Goal: Information Seeking & Learning: Understand process/instructions

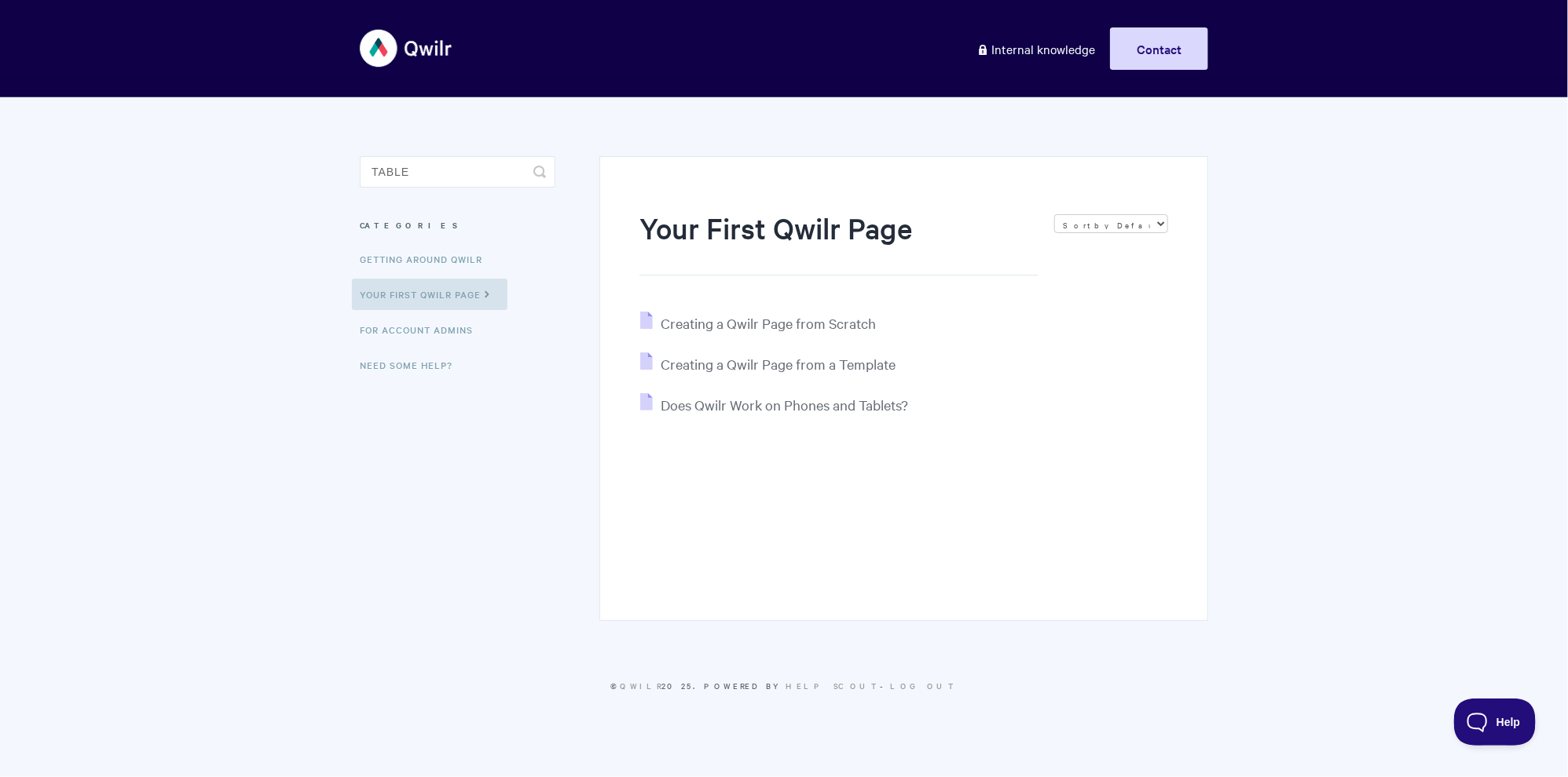
type input "table"
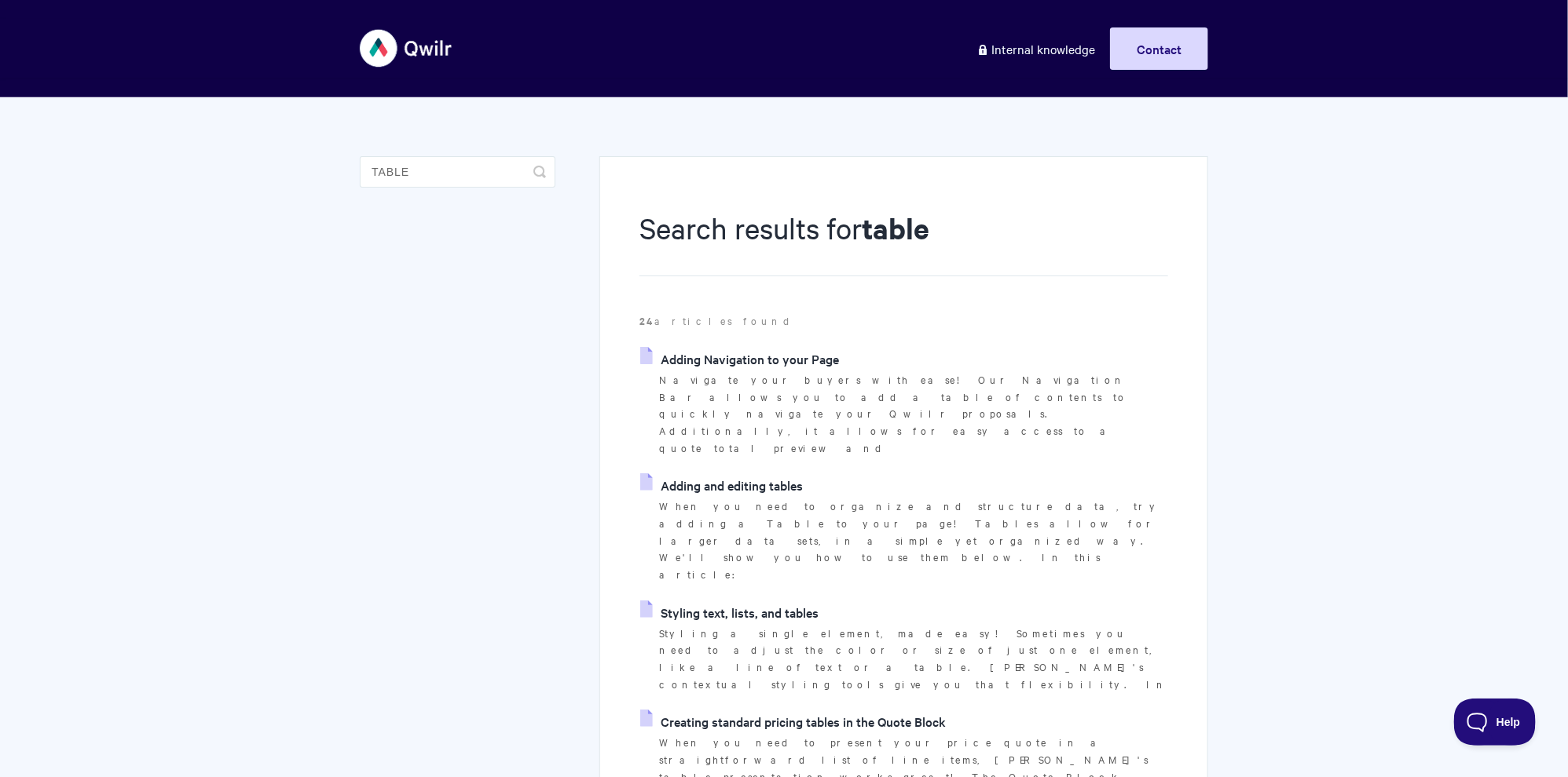
click at [752, 473] on link "Adding and editing tables" at bounding box center [721, 484] width 163 height 24
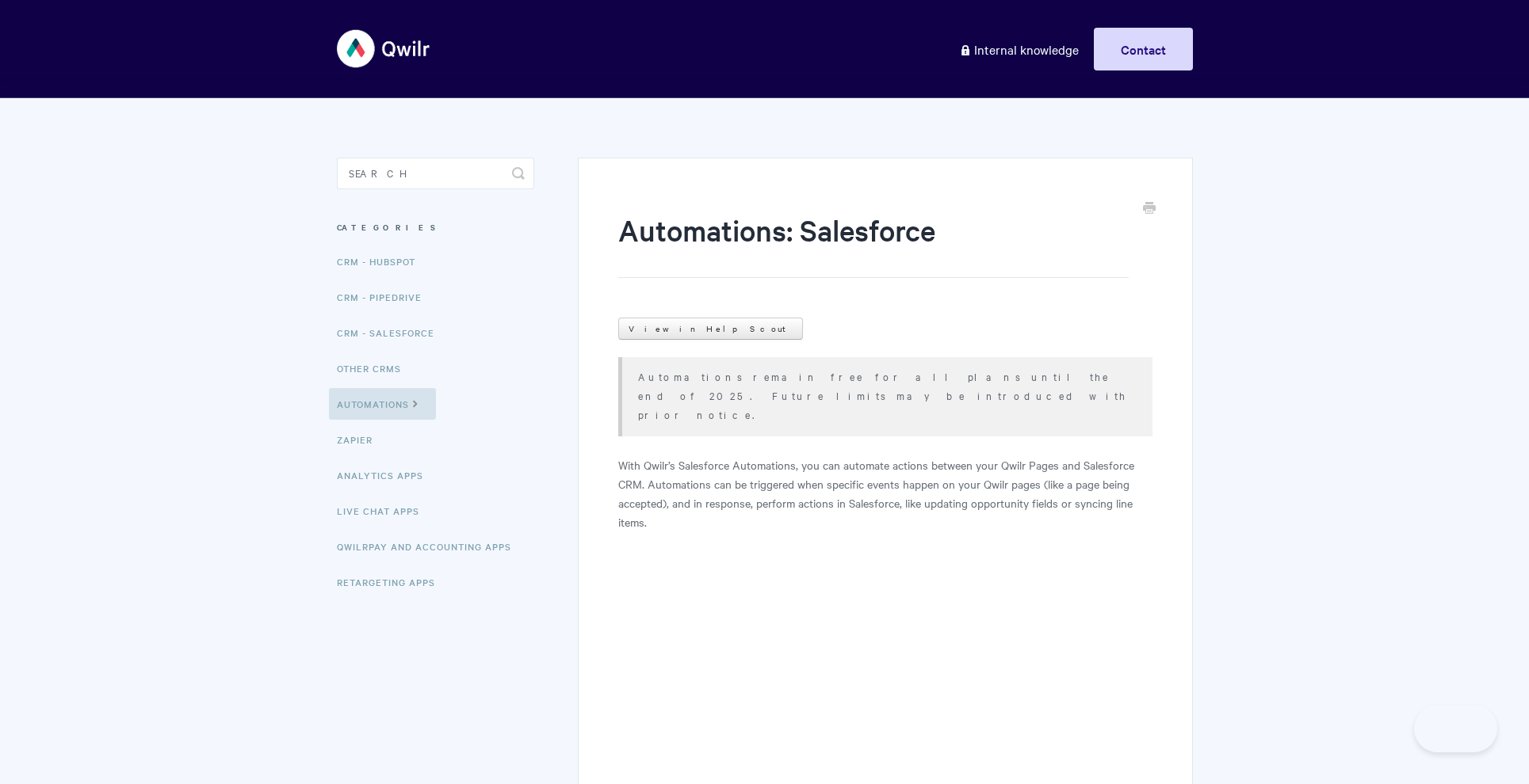
click at [427, 164] on input "Search" at bounding box center [436, 173] width 198 height 31
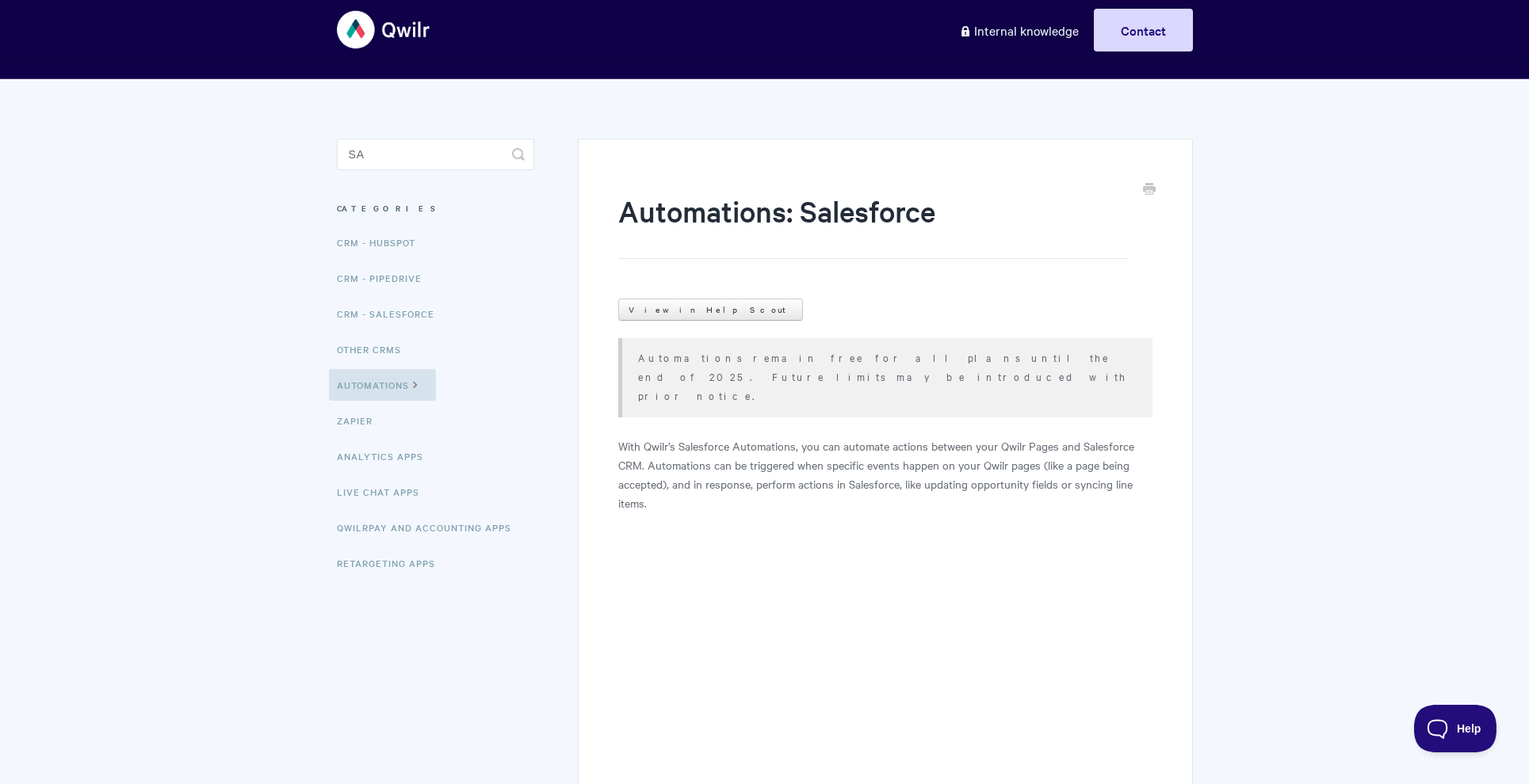
type input "s"
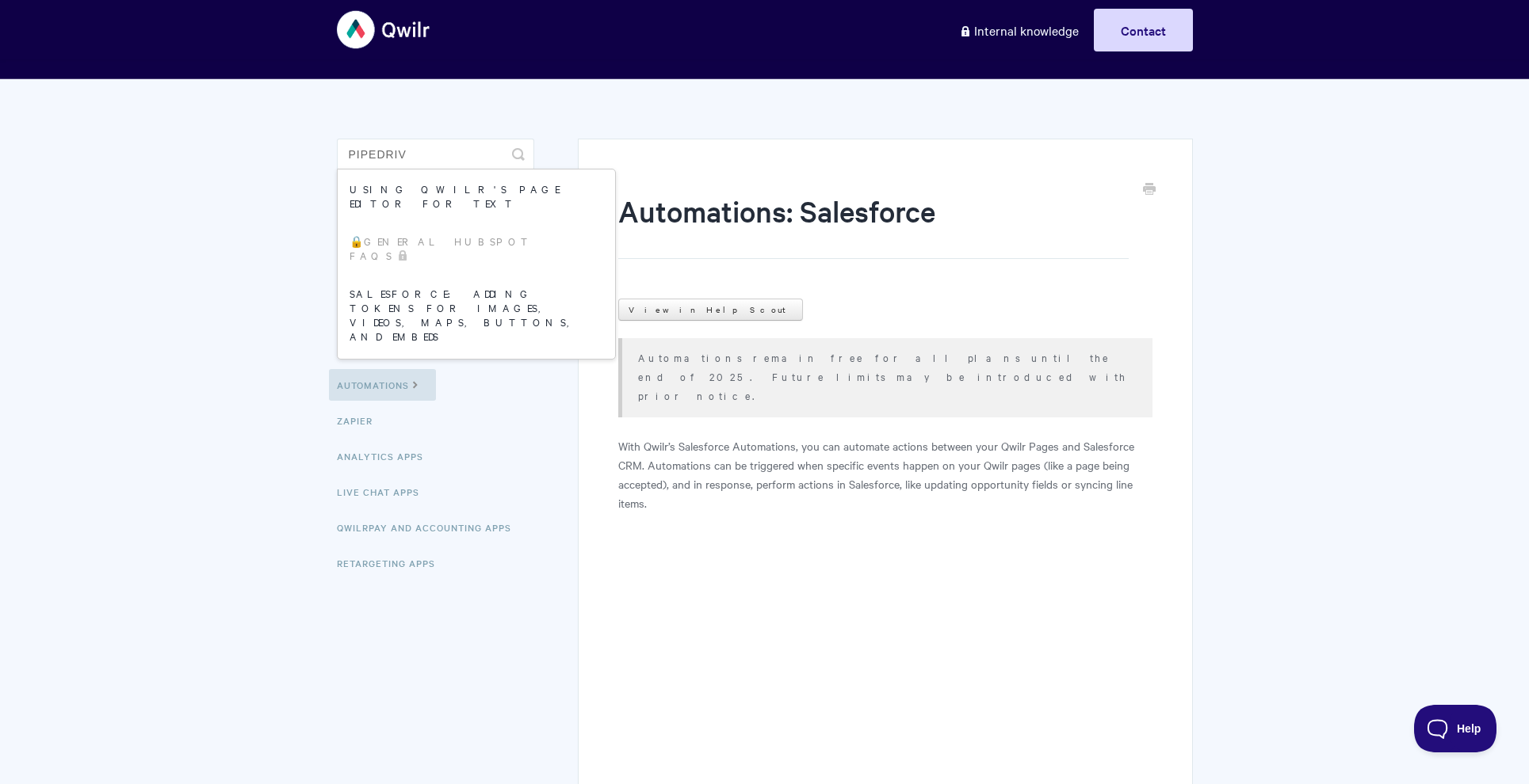
type input "pipedrive"
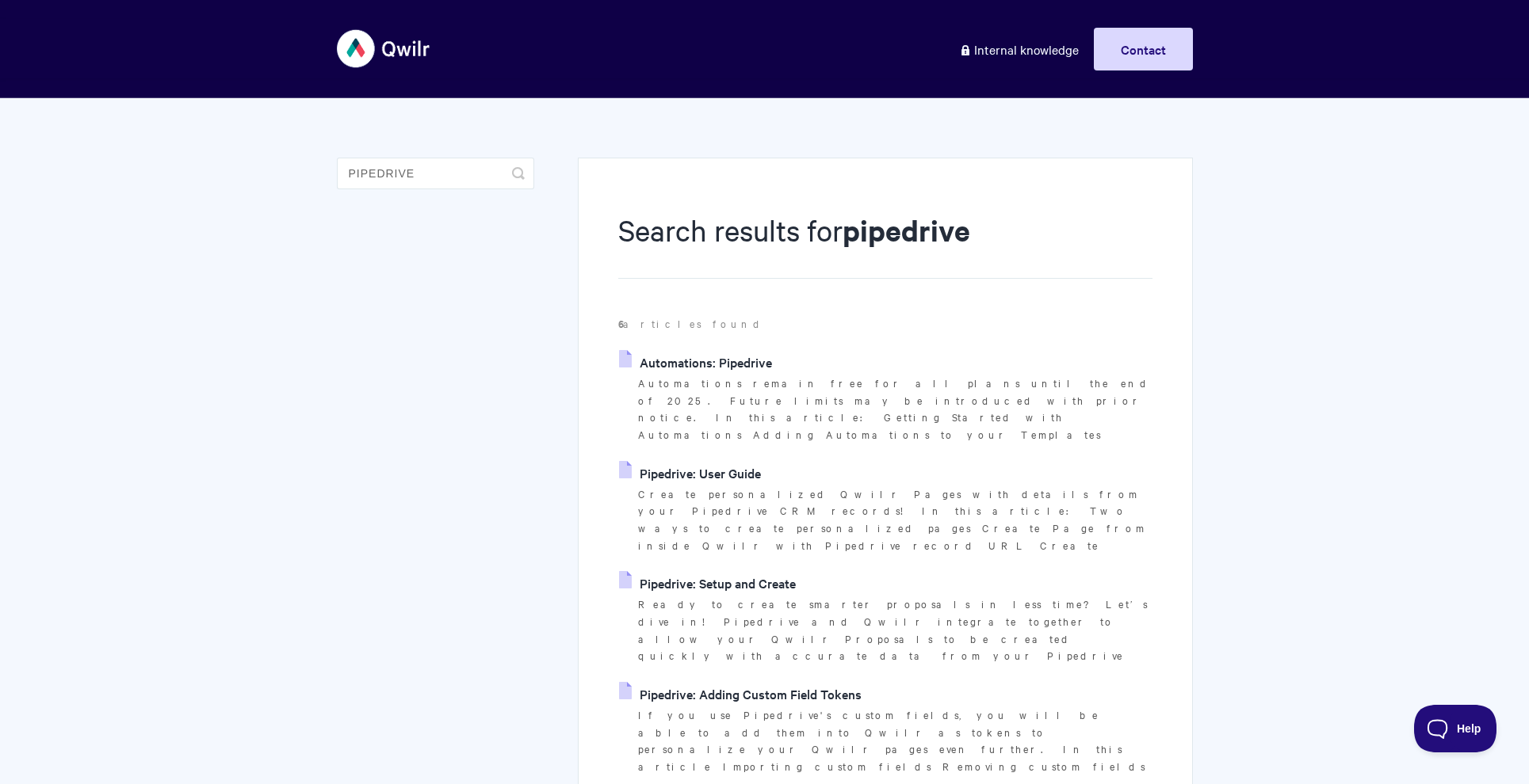
click at [748, 362] on link "Automations: Pipedrive" at bounding box center [695, 362] width 153 height 24
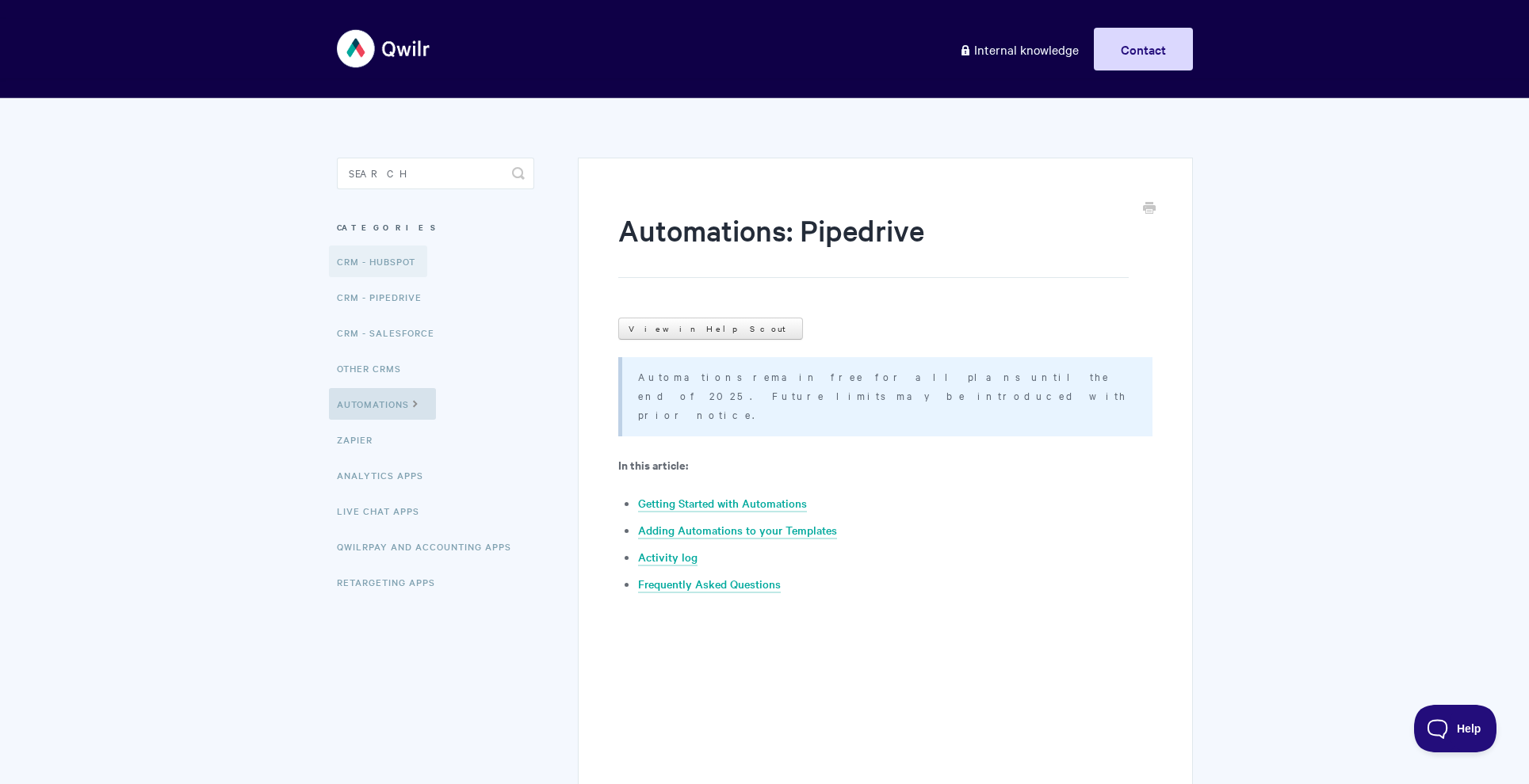
click at [394, 265] on link "CRM - HubSpot" at bounding box center [377, 261] width 98 height 31
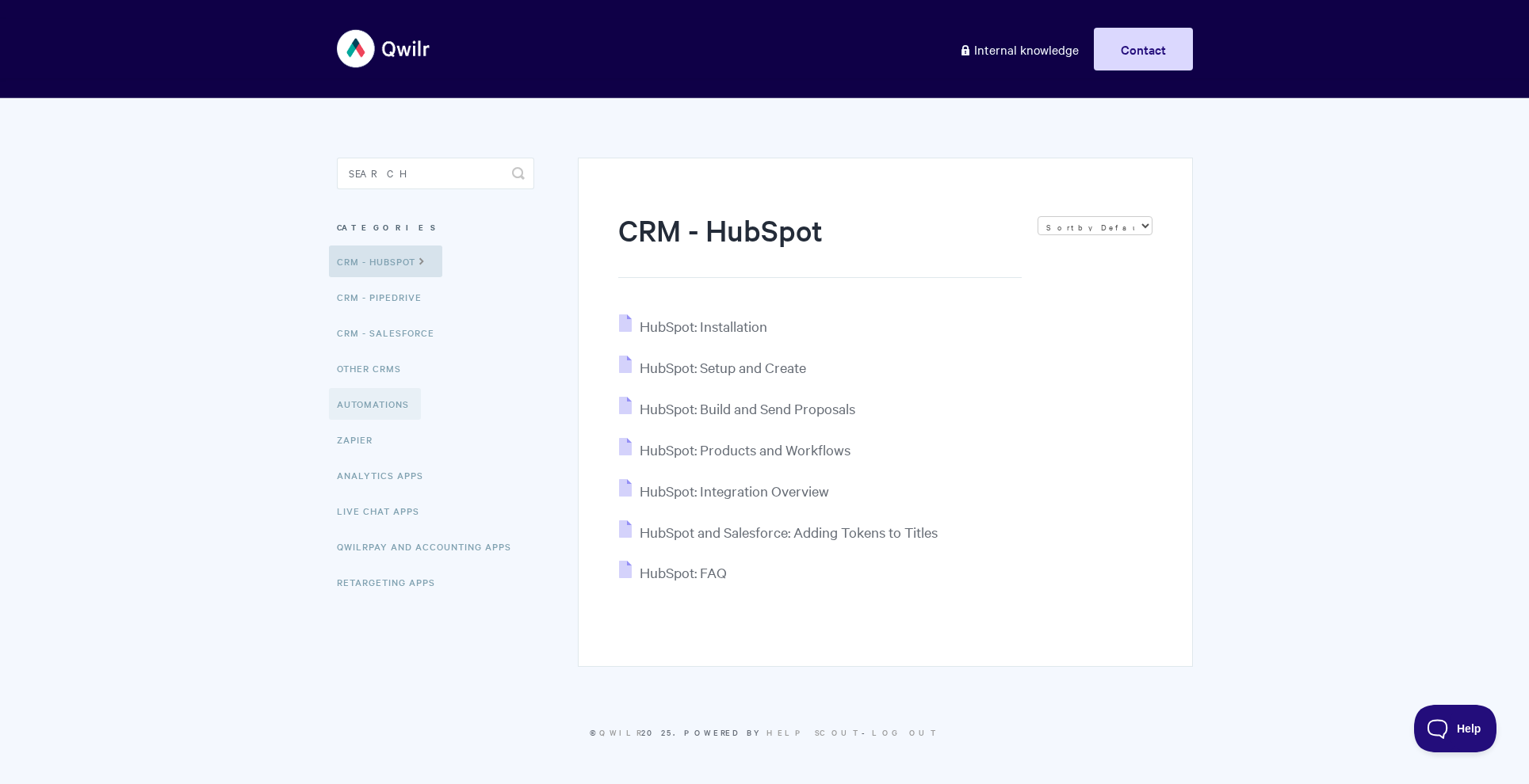
click at [382, 409] on link "Automations" at bounding box center [374, 403] width 92 height 31
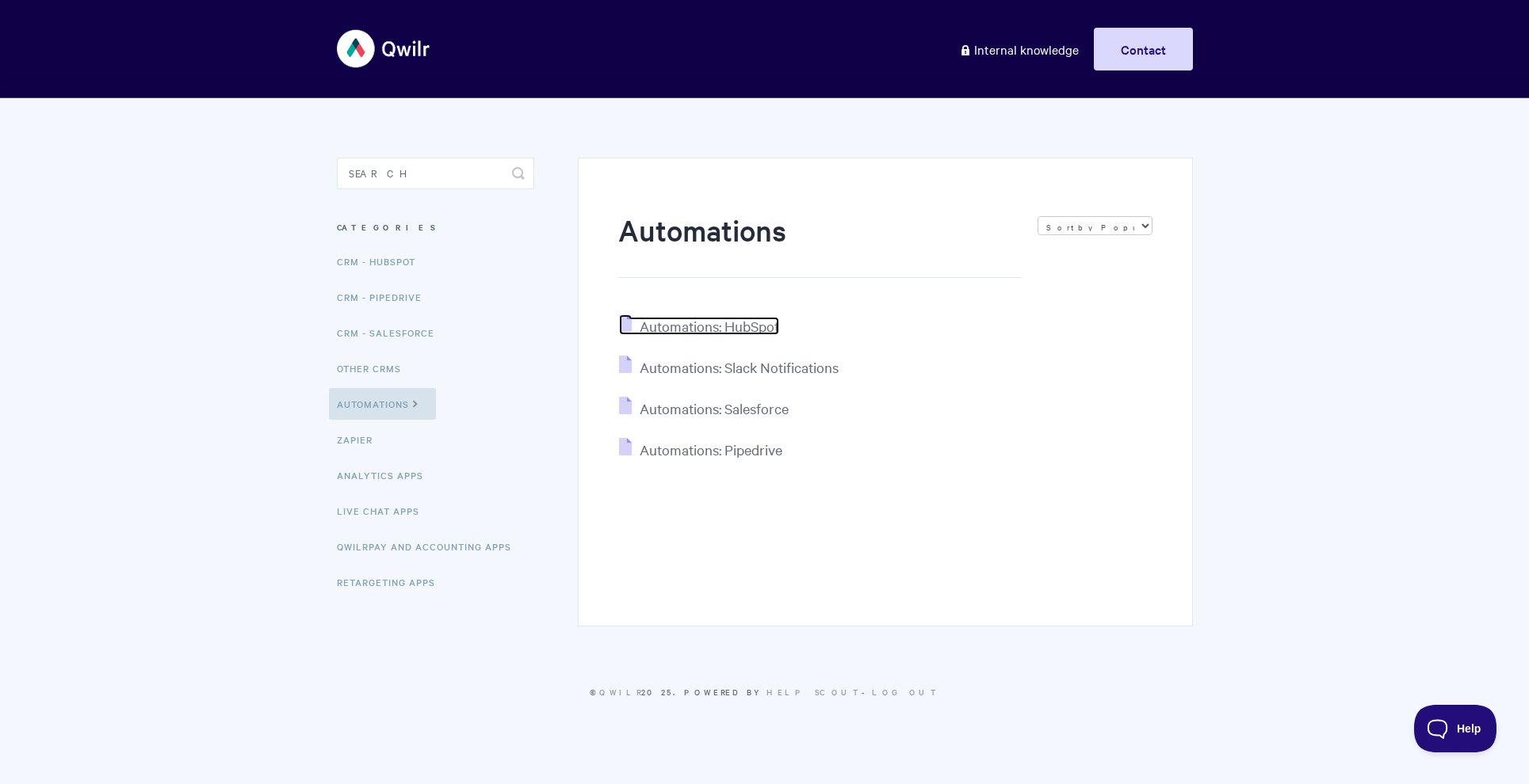
click at [745, 328] on span "Automations: HubSpot" at bounding box center [708, 326] width 140 height 18
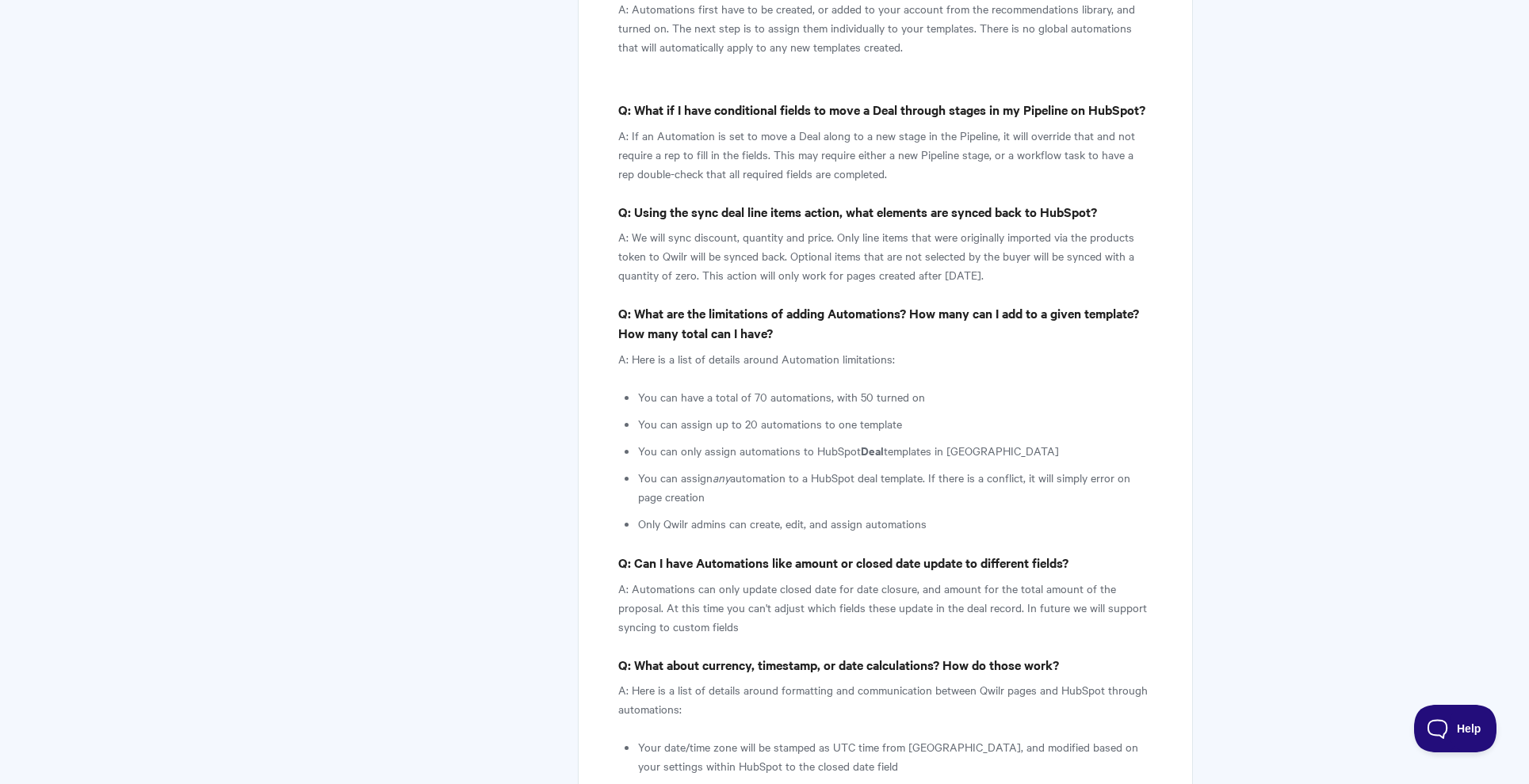
scroll to position [10764, 0]
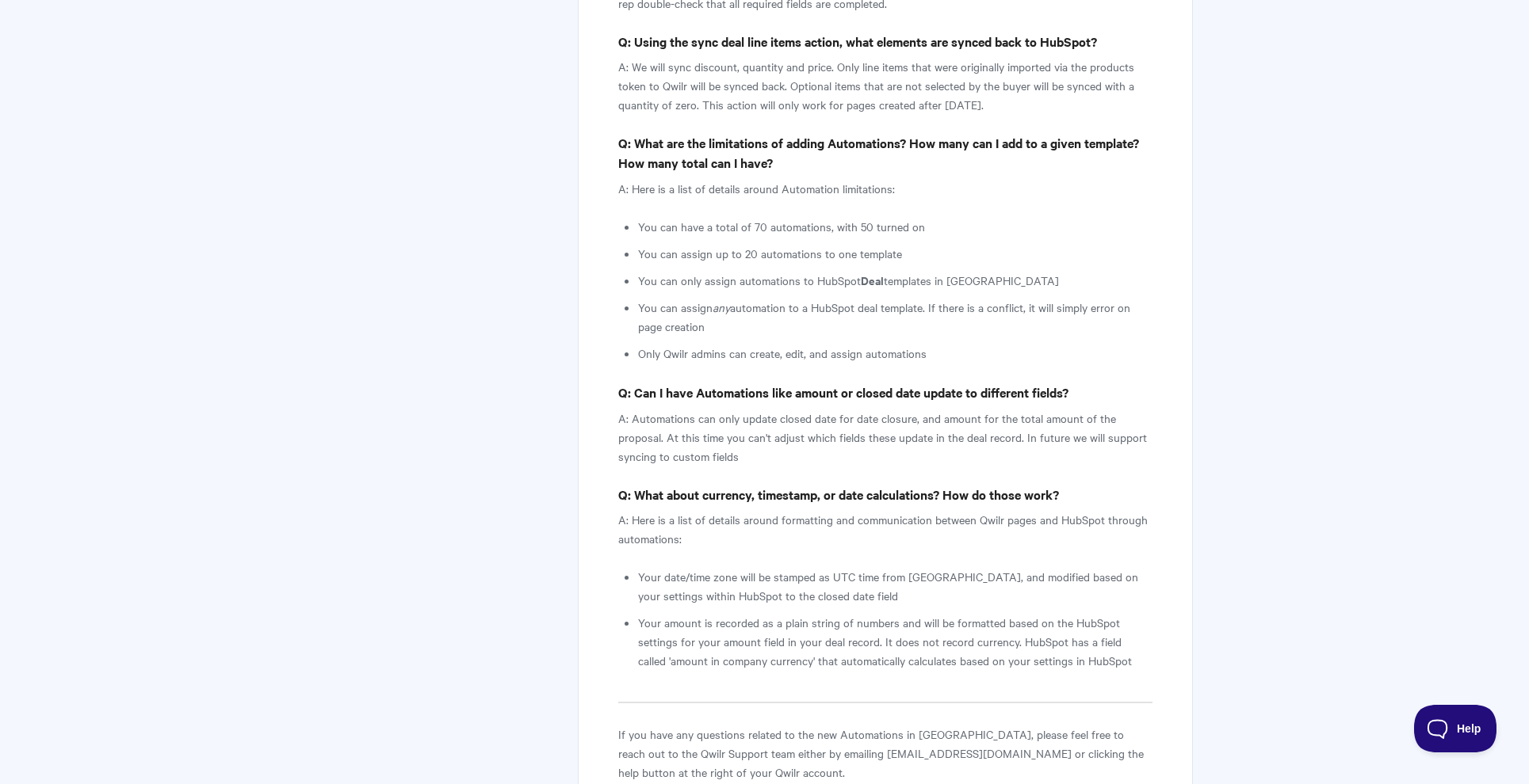
click at [655, 725] on p "If you have any questions related to the new Automations in [GEOGRAPHIC_DATA], …" at bounding box center [885, 754] width 534 height 57
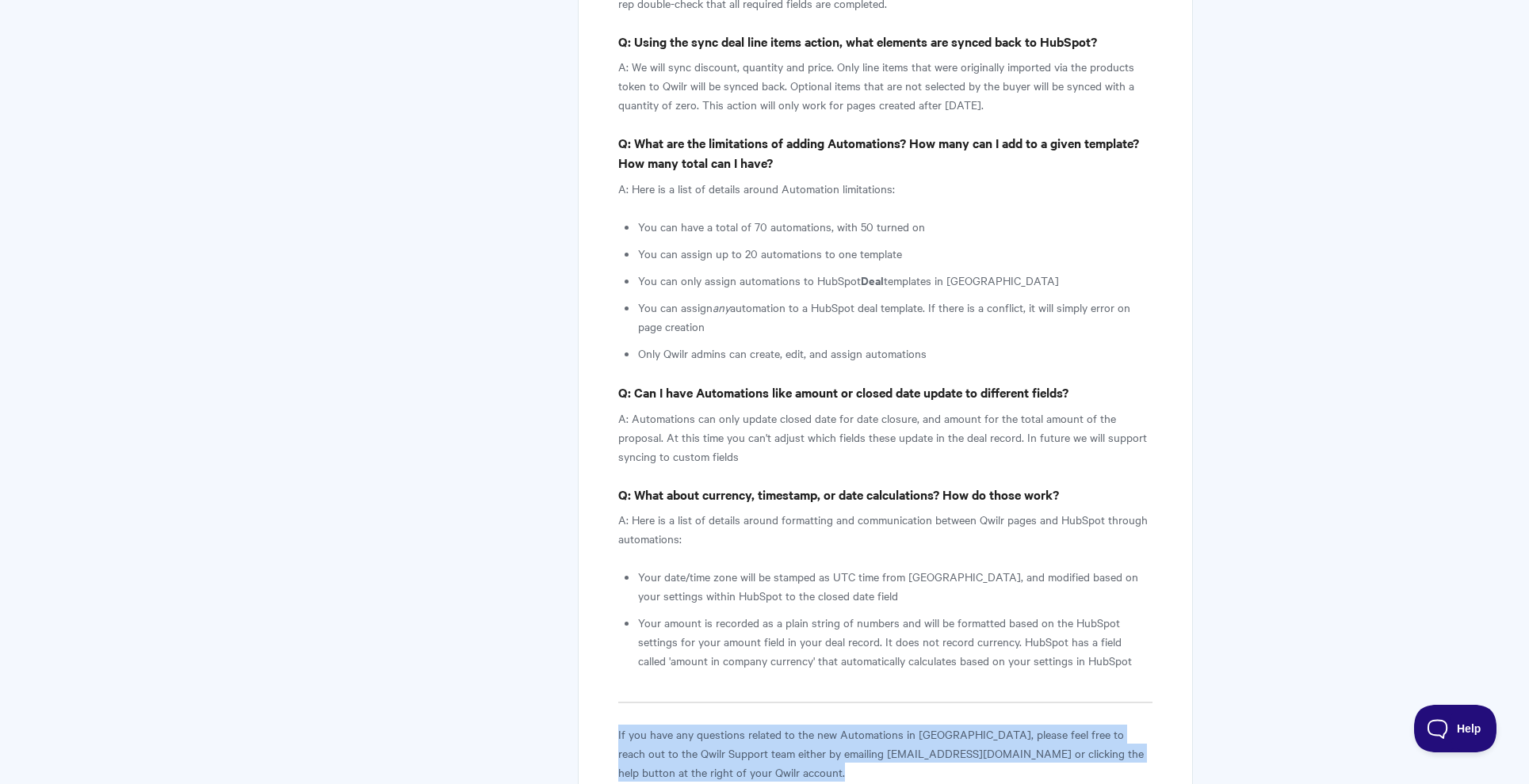
click at [655, 725] on p "If you have any questions related to the new Automations in [GEOGRAPHIC_DATA], …" at bounding box center [885, 754] width 534 height 57
copy div "If you have any questions related to the new Automations in [GEOGRAPHIC_DATA], …"
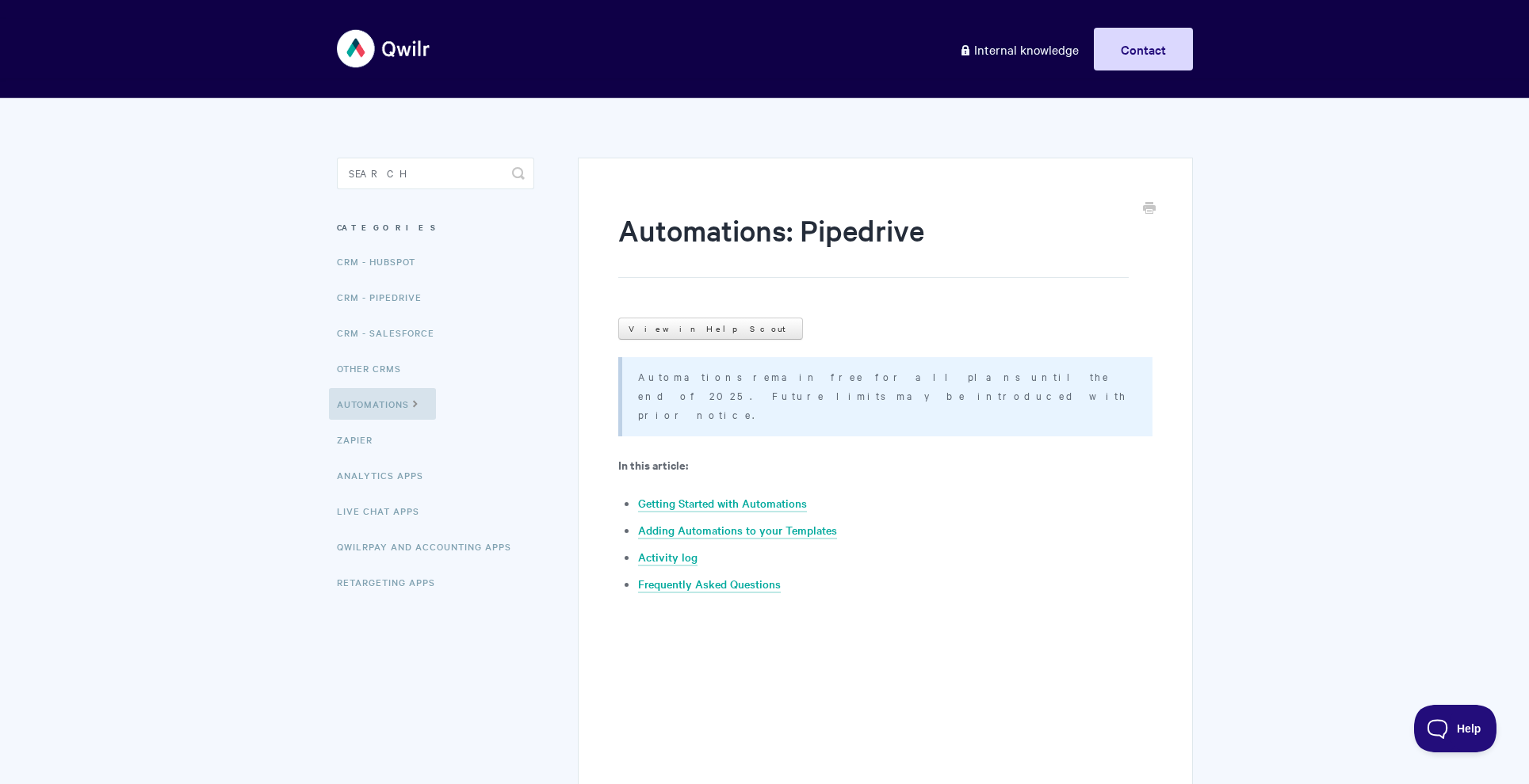
click at [664, 327] on link "View in Help Scout" at bounding box center [710, 328] width 184 height 22
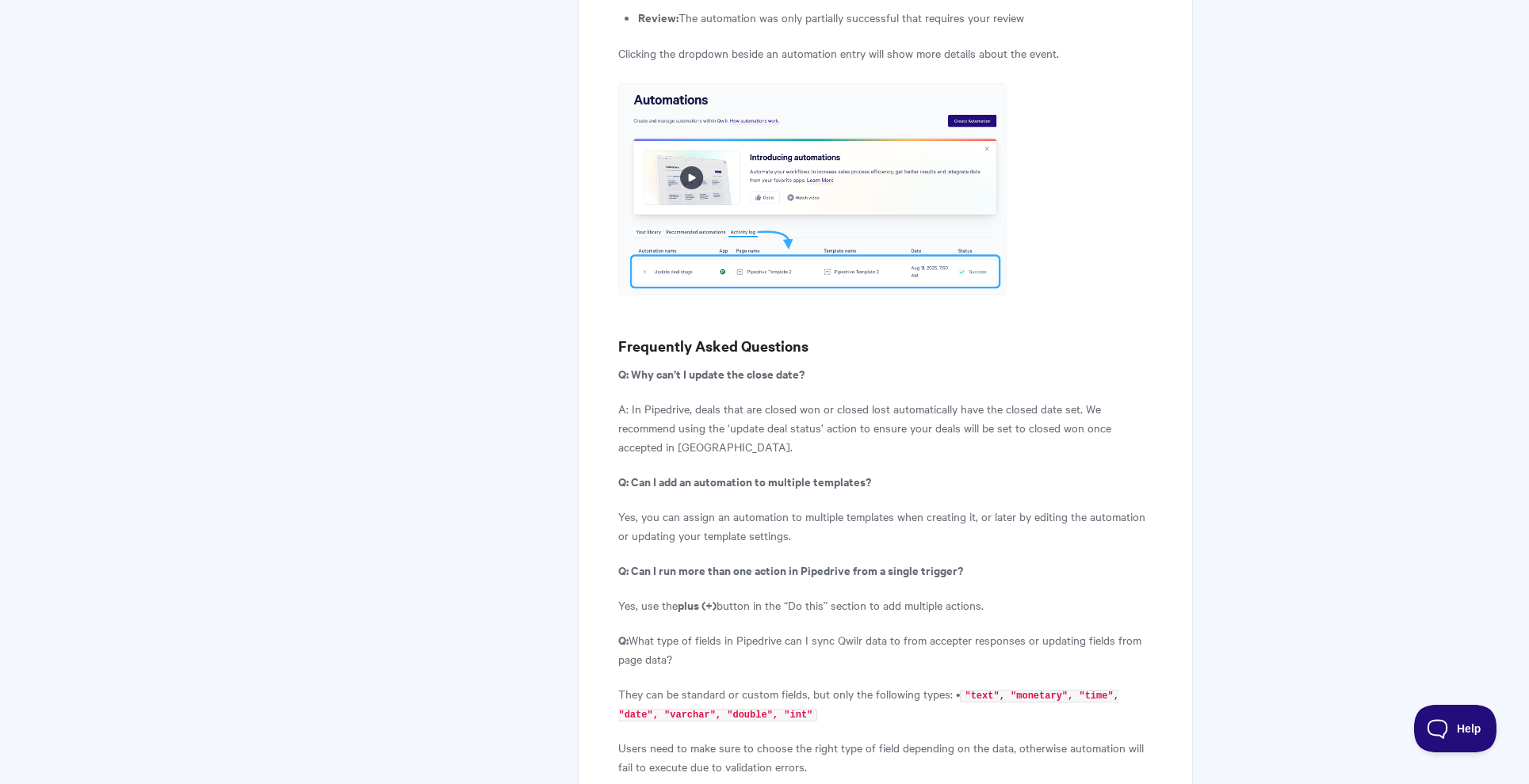
scroll to position [4461, 0]
